Goal: Navigation & Orientation: Find specific page/section

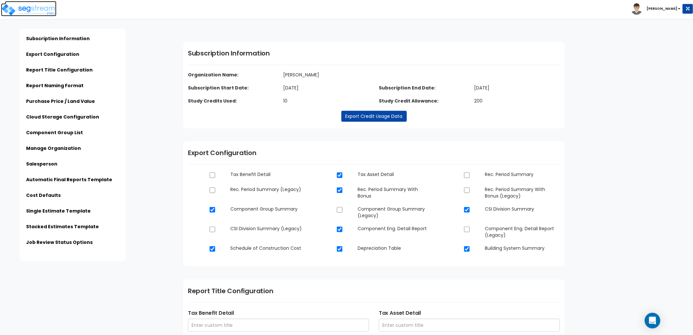
click at [30, 12] on img at bounding box center [28, 9] width 55 height 13
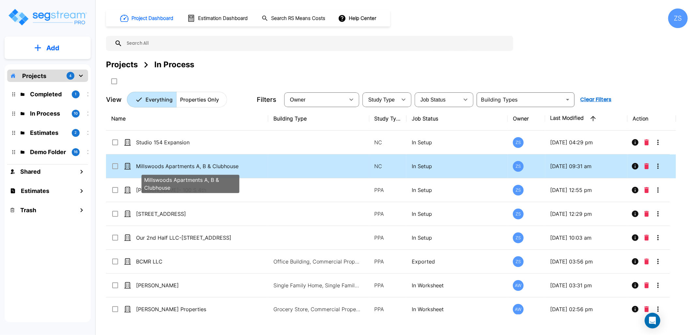
click at [197, 165] on p "Millswoods Apartments A, B & Clubhouse" at bounding box center [190, 166] width 109 height 8
checkbox input "true"
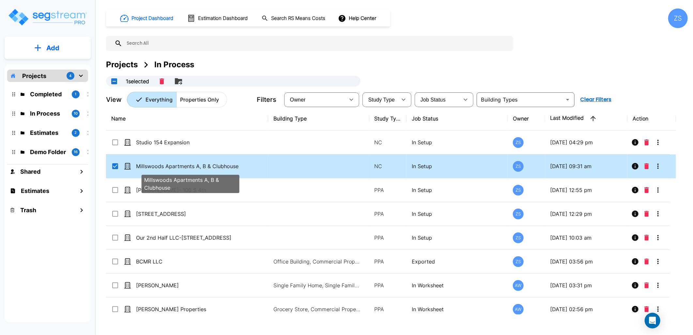
click at [197, 165] on p "Millswoods Apartments A, B & Clubhouse" at bounding box center [190, 166] width 109 height 8
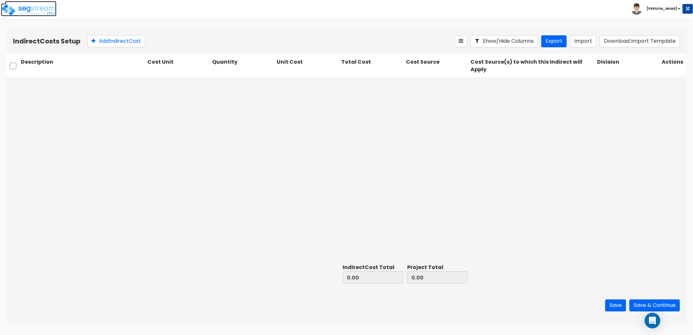
click at [38, 9] on img at bounding box center [28, 9] width 55 height 13
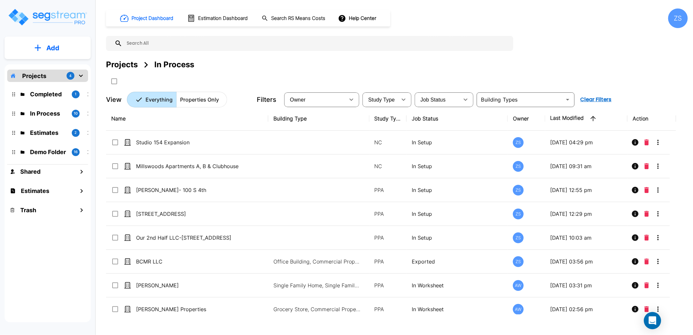
click at [654, 321] on icon "Open Intercom Messenger" at bounding box center [653, 320] width 8 height 8
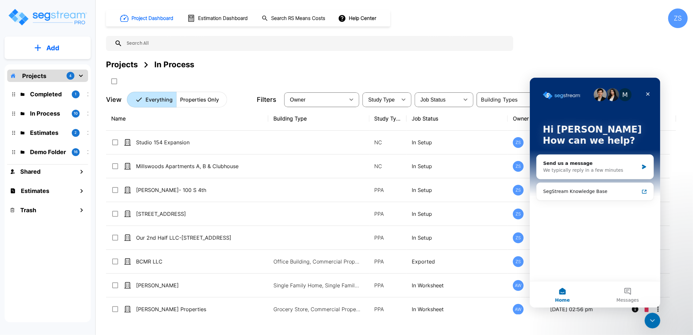
click at [604, 53] on div "Project Dashboard Estimation Dashboard Search RS Means Costs Help Center ZS Pro…" at bounding box center [397, 57] width 582 height 99
click at [650, 94] on icon "Close" at bounding box center [647, 93] width 5 height 5
